Goal: Task Accomplishment & Management: Manage account settings

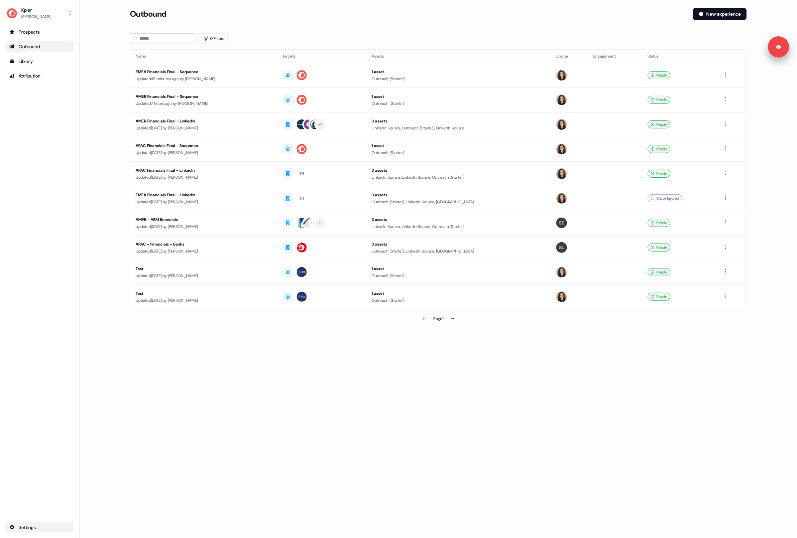
click at [33, 525] on html "Signed in as [PERSON_NAME] Sign out For the best experience switch devices to a…" at bounding box center [398, 269] width 797 height 538
click at [30, 534] on html "Signed in as [PERSON_NAME] Sign out For the best experience switch devices to a…" at bounding box center [398, 269] width 797 height 538
click at [43, 525] on html "Signed in as [PERSON_NAME] Sign out For the best experience switch devices to a…" at bounding box center [398, 269] width 797 height 538
click at [54, 133] on html "Signed in as [PERSON_NAME] Sign out For the best experience switch devices to a…" at bounding box center [398, 269] width 797 height 538
click at [41, 32] on div "Prospects" at bounding box center [39, 32] width 61 height 7
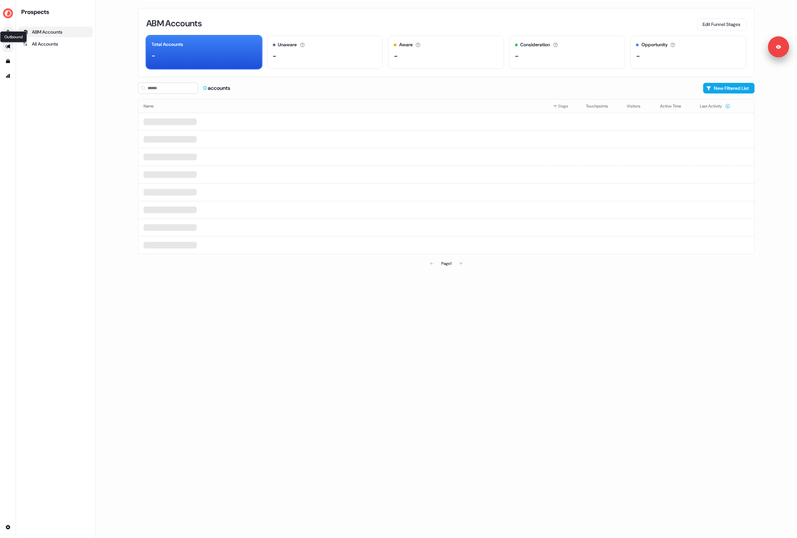
click at [9, 46] on icon "Go to outbound experience" at bounding box center [7, 47] width 5 height 4
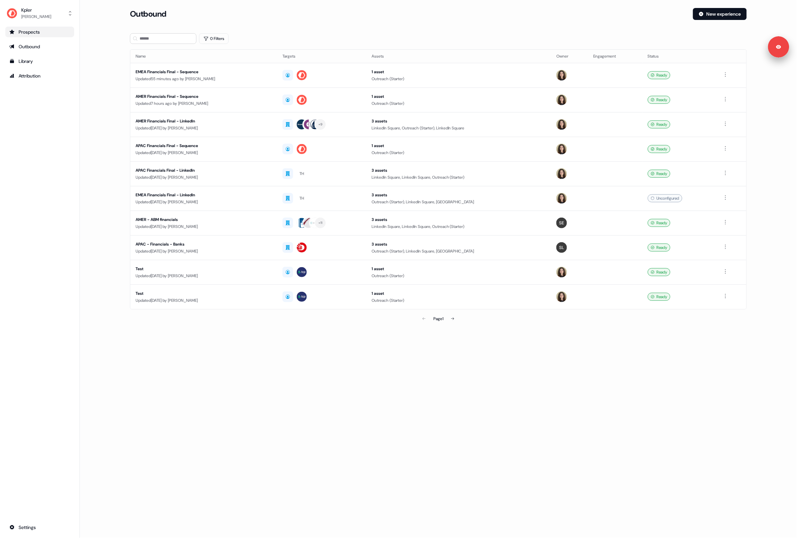
click at [104, 88] on main "Loading... Outbound New experience 0 Filters Name Targets Assets Owner Engageme…" at bounding box center [438, 176] width 717 height 336
click at [105, 112] on main "Loading... Outbound New experience 0 Filters Name Targets Assets Owner Engageme…" at bounding box center [438, 176] width 717 height 336
click at [110, 115] on main "Loading... Outbound New experience 0 Filters Name Targets Assets Owner Engageme…" at bounding box center [438, 176] width 717 height 336
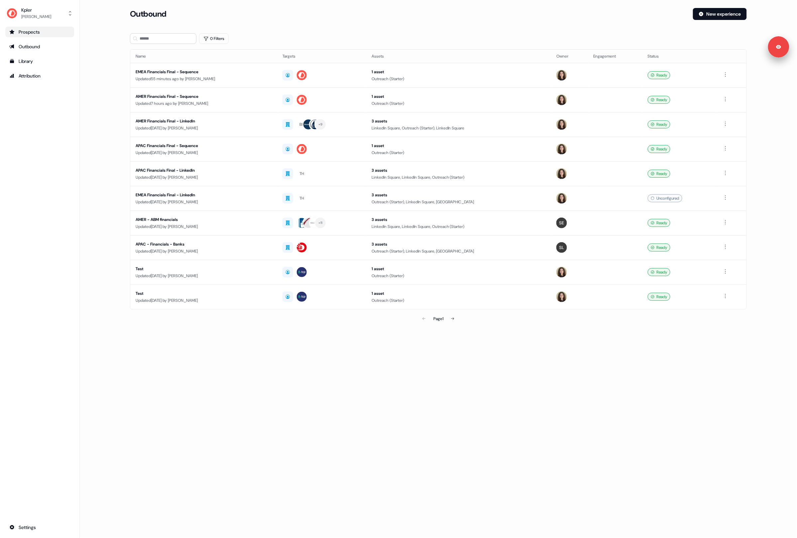
drag, startPoint x: 100, startPoint y: 112, endPoint x: 127, endPoint y: 110, distance: 27.0
click at [101, 112] on main "Loading... Outbound New experience 0 Filters Name Targets Assets Owner Engageme…" at bounding box center [438, 176] width 717 height 336
click at [108, 199] on main "Loading... Outbound New experience 0 Filters Name Targets Assets Owner Engageme…" at bounding box center [438, 176] width 717 height 336
click at [91, 229] on main "Loading... Outbound New experience 0 Filters Name Targets Assets Owner Engageme…" at bounding box center [438, 176] width 717 height 336
click at [33, 523] on html "Signed in as [PERSON_NAME] Sign out For the best experience switch devices to a…" at bounding box center [398, 269] width 797 height 538
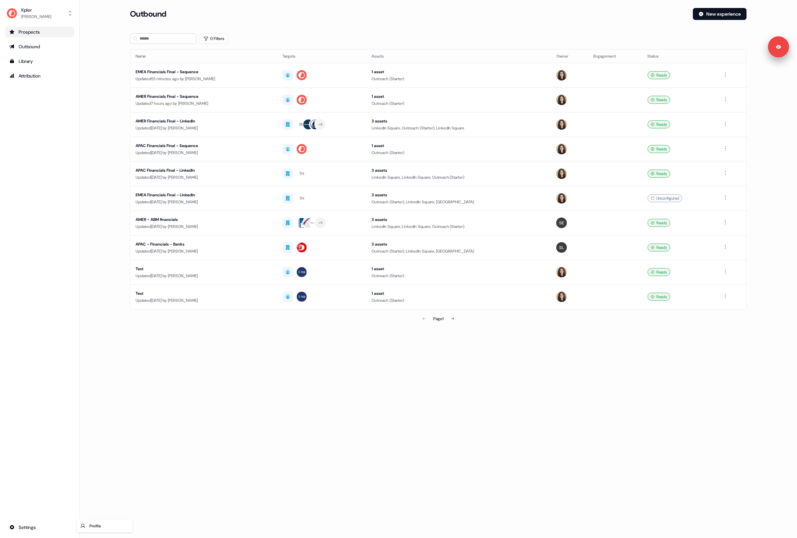
drag, startPoint x: 39, startPoint y: 509, endPoint x: 165, endPoint y: 392, distance: 172.2
click at [39, 509] on html "Signed in as [PERSON_NAME] Sign out For the best experience switch devices to a…" at bounding box center [398, 269] width 797 height 538
drag, startPoint x: 522, startPoint y: 21, endPoint x: 312, endPoint y: 12, distance: 210.0
click at [522, 21] on div "Outbound New experience" at bounding box center [438, 18] width 617 height 20
click at [40, 11] on div "Kpler" at bounding box center [36, 10] width 30 height 7
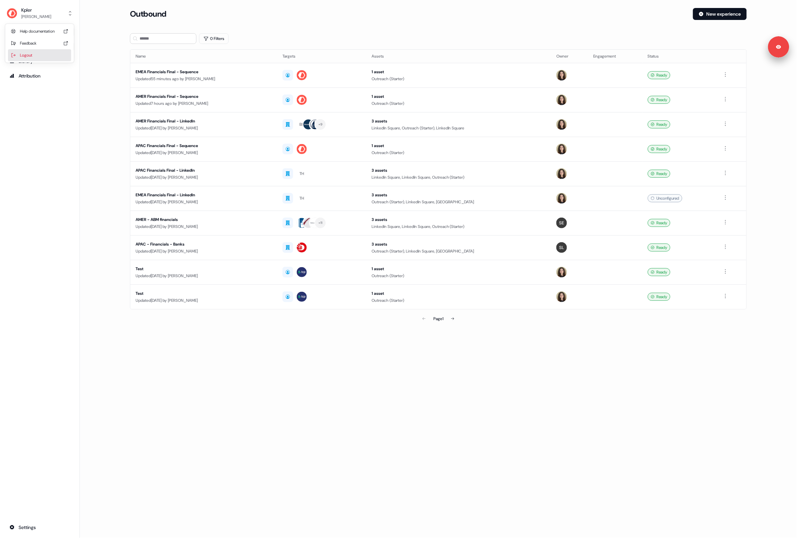
drag, startPoint x: 35, startPoint y: 55, endPoint x: 36, endPoint y: 43, distance: 12.0
click at [34, 55] on div "Logout" at bounding box center [39, 55] width 63 height 12
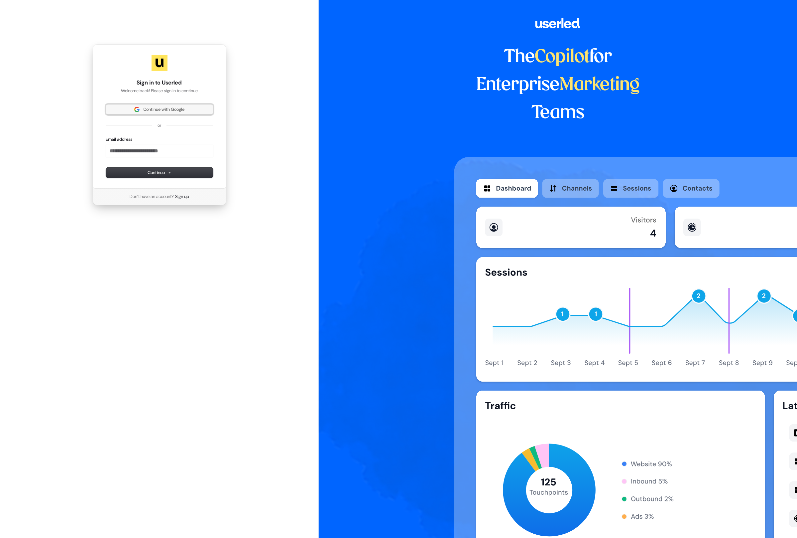
click at [144, 108] on span "Continue with Google" at bounding box center [164, 109] width 41 height 6
